Goal: Task Accomplishment & Management: Manage account settings

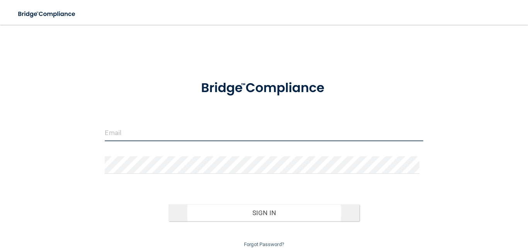
type input "[EMAIL_ADDRESS][DOMAIN_NAME]"
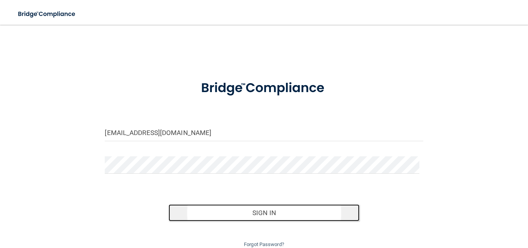
click at [262, 212] on button "Sign In" at bounding box center [264, 212] width 191 height 17
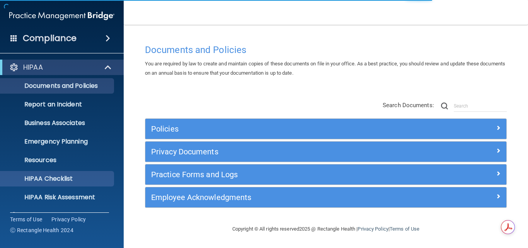
scroll to position [73, 0]
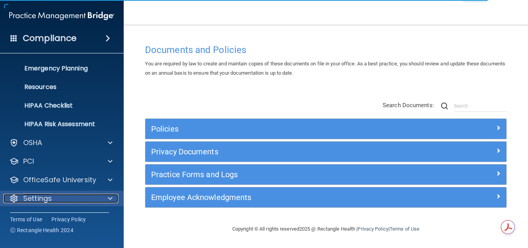
click at [59, 203] on div "Settings" at bounding box center [51, 198] width 96 height 9
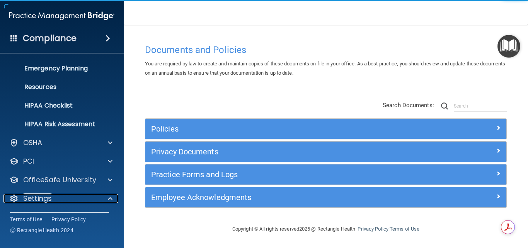
scroll to position [147, 0]
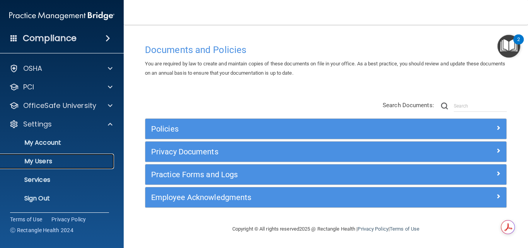
click at [67, 160] on p "My Users" at bounding box center [58, 161] width 106 height 8
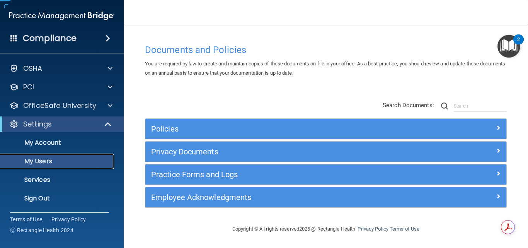
scroll to position [17, 0]
select select "20"
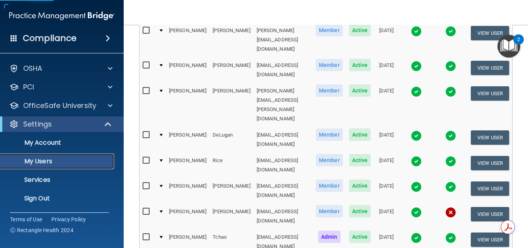
scroll to position [140, 0]
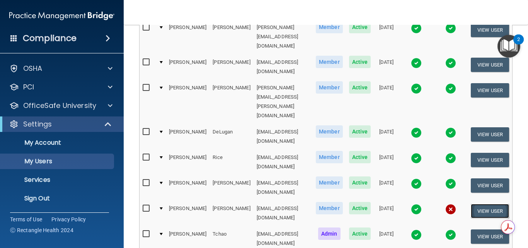
click at [484, 204] on button "View User" at bounding box center [490, 211] width 38 height 14
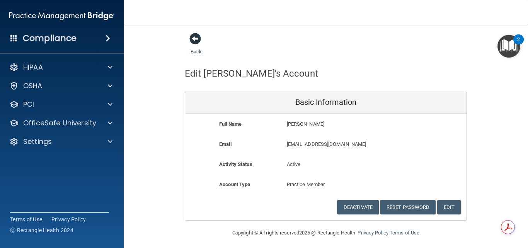
click at [191, 40] on span at bounding box center [196, 39] width 12 height 12
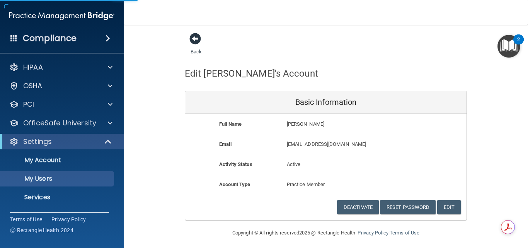
select select "20"
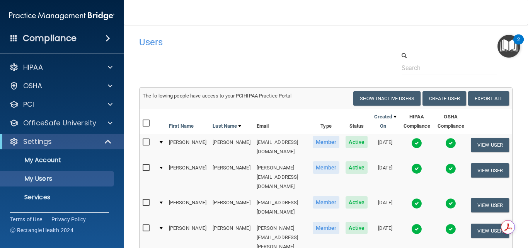
scroll to position [195, 0]
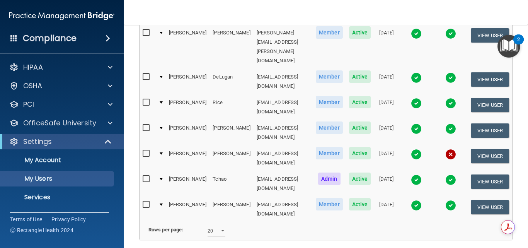
click at [143, 150] on input "checkbox" at bounding box center [147, 153] width 9 height 6
checkbox input "true"
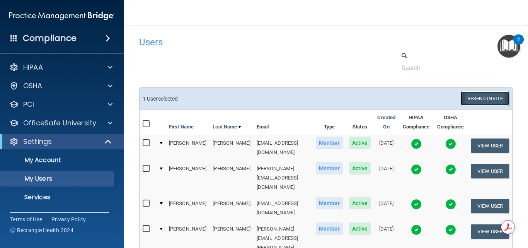
click at [493, 97] on button "Resend Invite" at bounding box center [485, 98] width 48 height 14
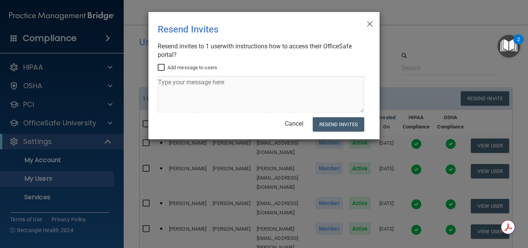
click at [162, 67] on input "Add message to users" at bounding box center [162, 68] width 9 height 6
checkbox input "true"
click at [179, 92] on textarea at bounding box center [261, 94] width 207 height 36
type textarea "Here's the link again."
click at [326, 123] on button "Resend Invites" at bounding box center [338, 124] width 51 height 14
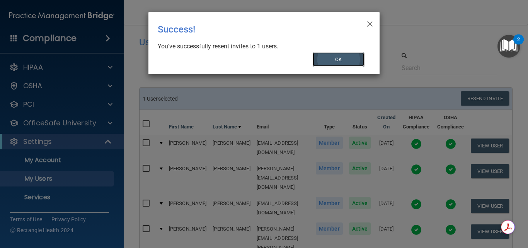
click at [326, 61] on button "OK" at bounding box center [339, 59] width 52 height 14
